Goal: Information Seeking & Learning: Learn about a topic

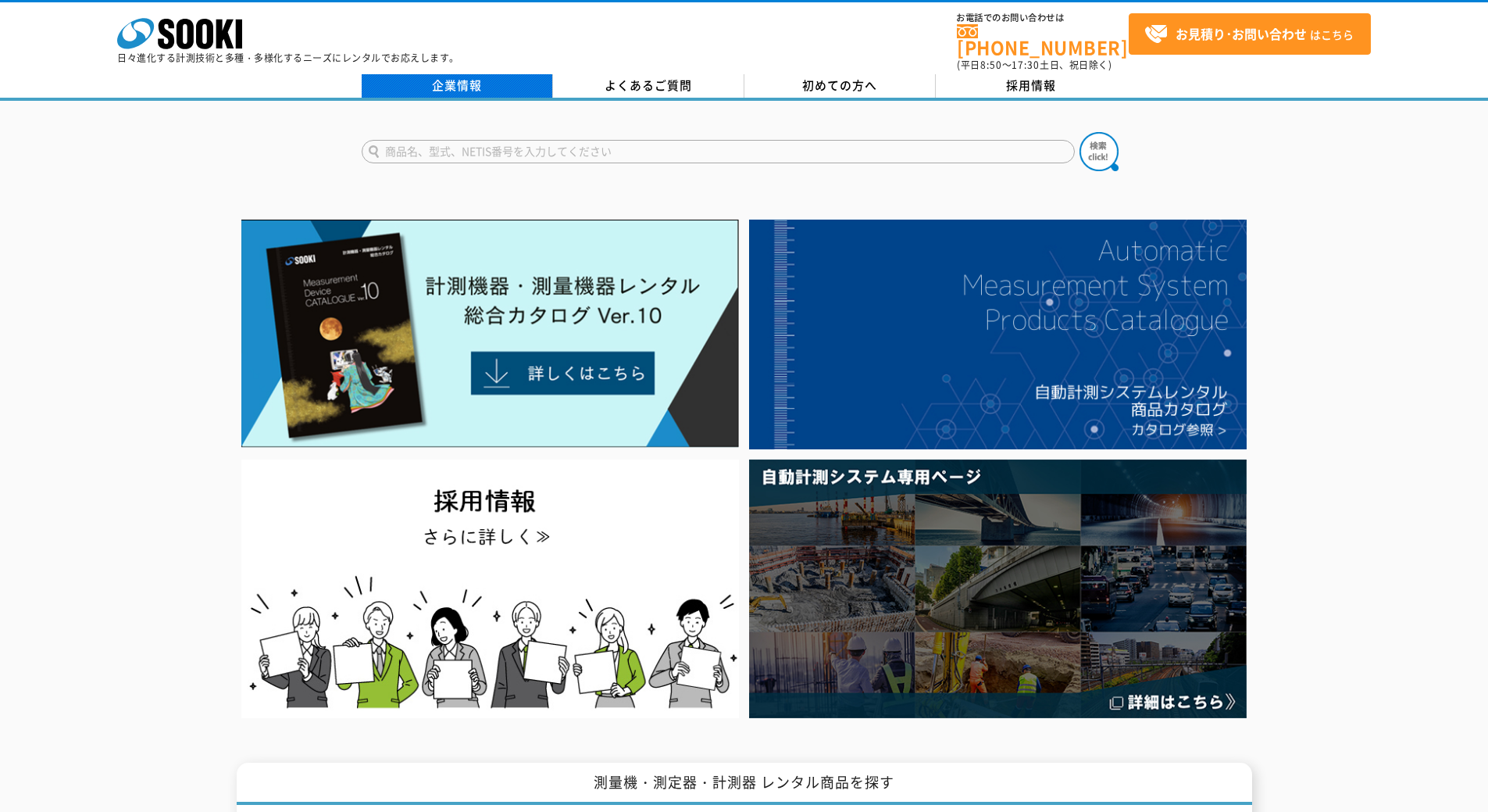
click at [444, 80] on link "企業情報" at bounding box center [457, 86] width 192 height 23
